Goal: Download file/media

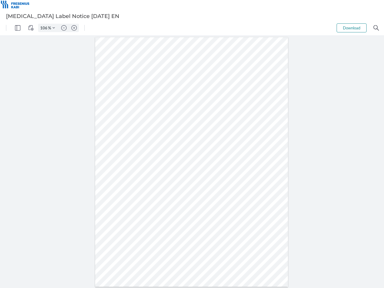
click at [18, 28] on img "Panel" at bounding box center [17, 27] width 5 height 5
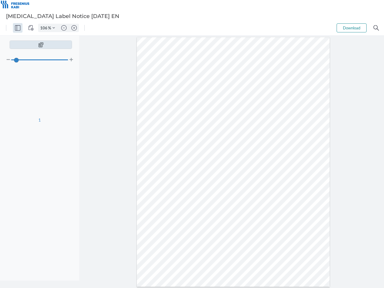
click at [31, 28] on img "View Controls" at bounding box center [30, 27] width 5 height 5
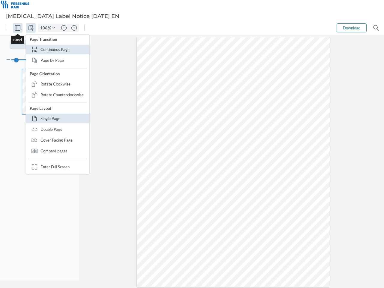
click at [45, 28] on input "106" at bounding box center [43, 27] width 10 height 5
click at [54, 28] on img "Zoom Controls" at bounding box center [54, 28] width 2 height 2
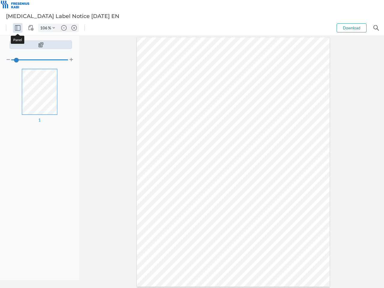
click at [64, 28] on img "Zoom out" at bounding box center [63, 27] width 5 height 5
click at [74, 28] on img "Zoom in" at bounding box center [73, 27] width 5 height 5
type input "106"
click at [352, 28] on button "Download" at bounding box center [352, 27] width 30 height 9
click at [376, 28] on img "Search" at bounding box center [376, 27] width 5 height 5
